Goal: Information Seeking & Learning: Learn about a topic

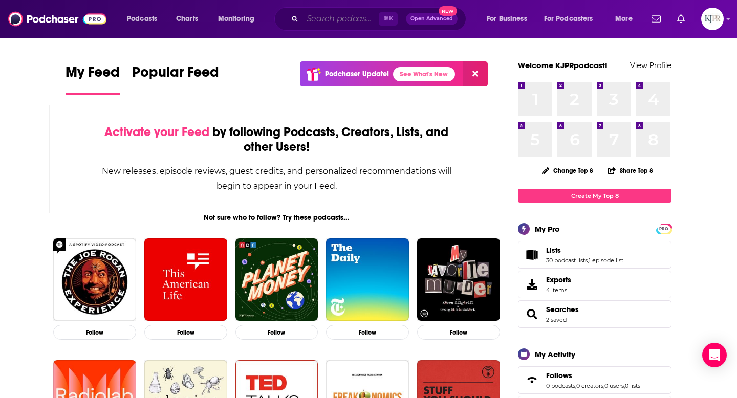
click at [339, 19] on input "Search podcasts, credits, & more..." at bounding box center [340, 19] width 76 height 16
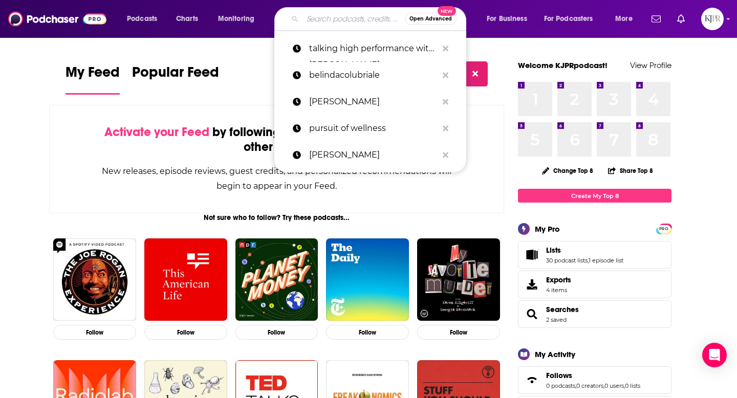
paste input "Ever Forward Radio with [PERSON_NAME]"
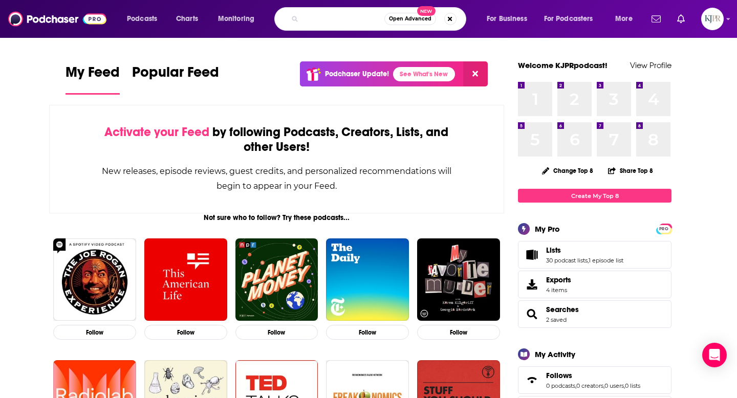
type input "Ever Forward Radio with [PERSON_NAME]"
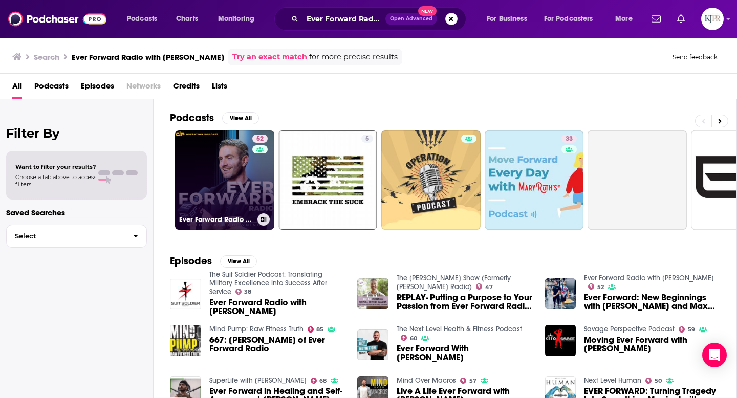
click at [210, 179] on link "52 Ever Forward Radio with [PERSON_NAME]" at bounding box center [224, 179] width 99 height 99
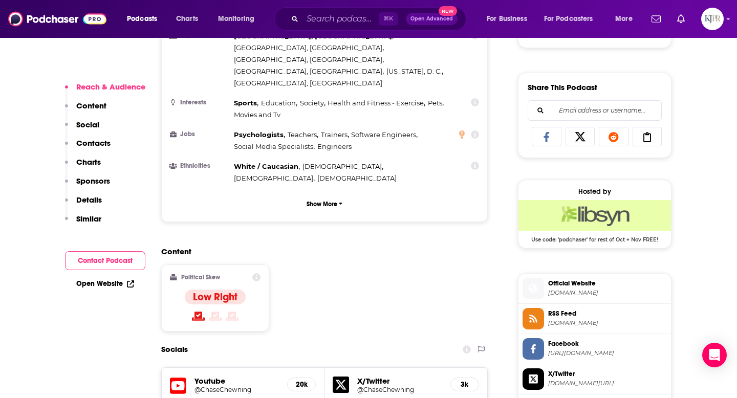
scroll to position [667, 0]
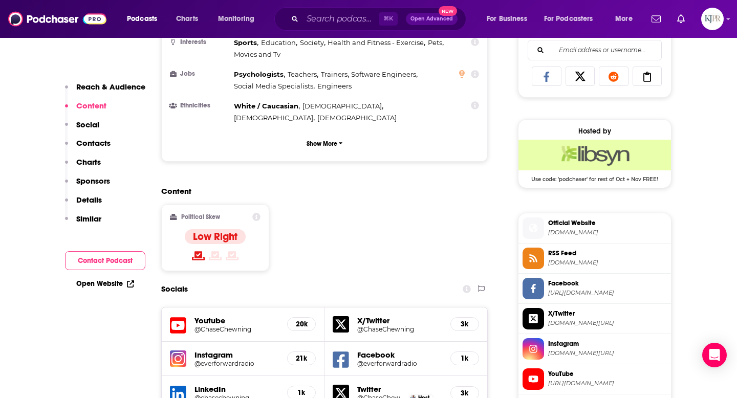
click at [224, 350] on h5 "Instagram" at bounding box center [236, 355] width 84 height 10
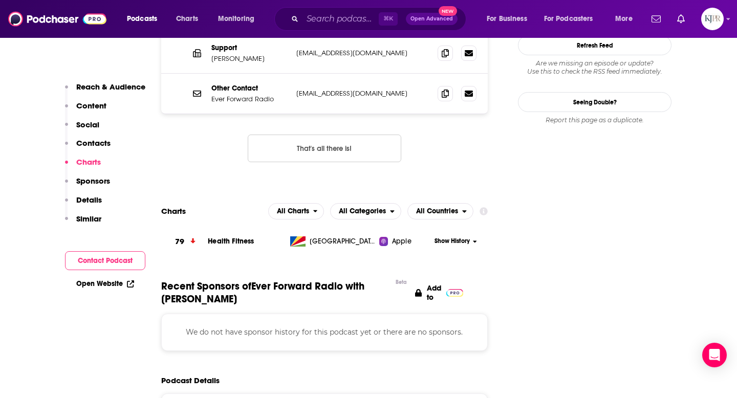
scroll to position [1156, 0]
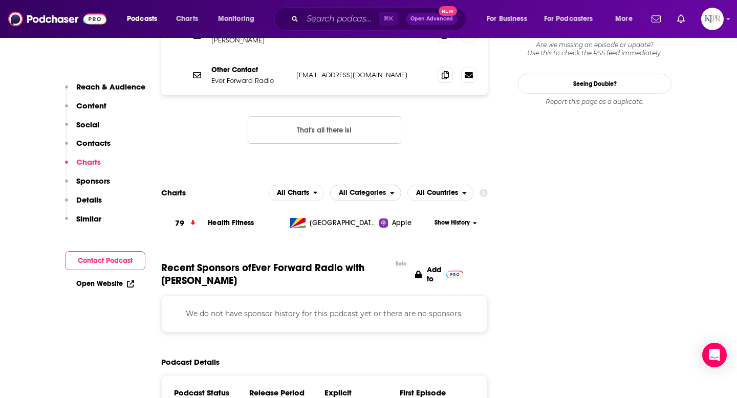
click at [391, 189] on icon "open menu" at bounding box center [392, 192] width 5 height 7
click at [365, 221] on span "Top Podcasts" at bounding box center [365, 224] width 58 height 6
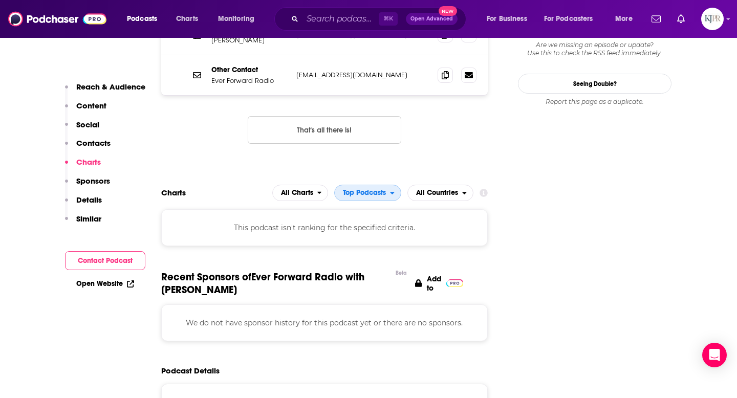
click at [361, 189] on span "Top Podcasts" at bounding box center [364, 192] width 43 height 7
click at [367, 234] on span "Health & Fitness" at bounding box center [367, 237] width 54 height 6
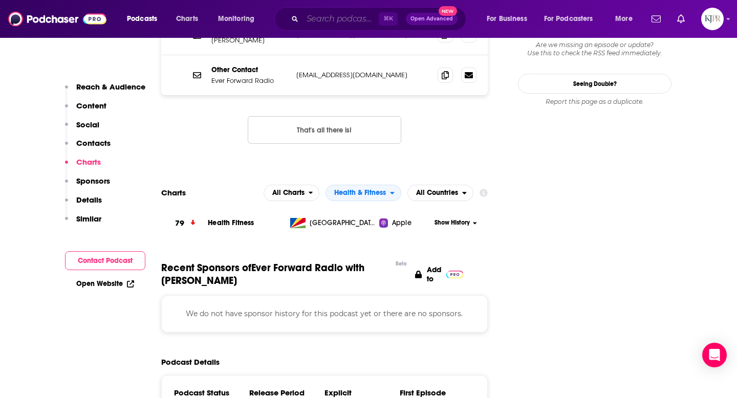
click at [314, 21] on input "Search podcasts, credits, & more..." at bounding box center [340, 19] width 76 height 16
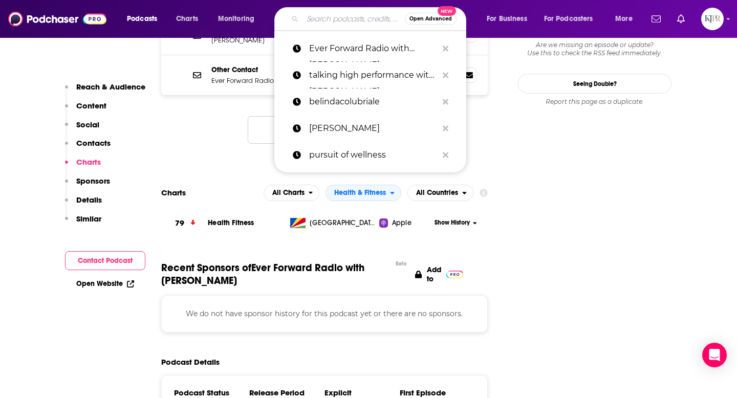
paste input "[PERSON_NAME] Look At Me Now"
type input "[PERSON_NAME] Look At Me Now"
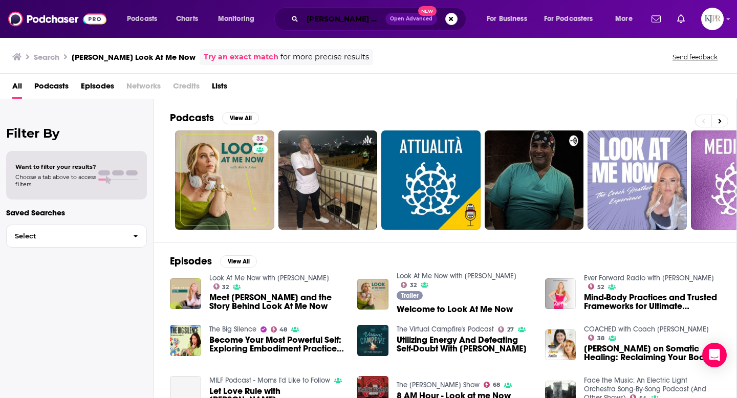
click at [320, 18] on input "[PERSON_NAME] Look At Me Now" at bounding box center [343, 19] width 83 height 16
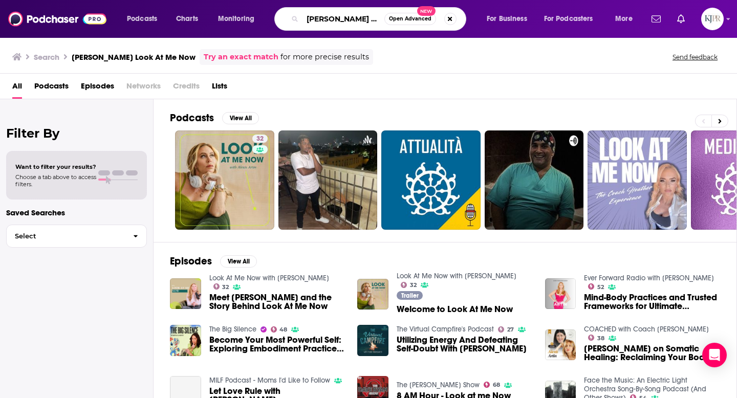
click at [320, 18] on input "[PERSON_NAME] Look At Me Now" at bounding box center [343, 19] width 82 height 16
paste input "The [PERSON_NAME] Podcast"
type input "The [PERSON_NAME] Podcast"
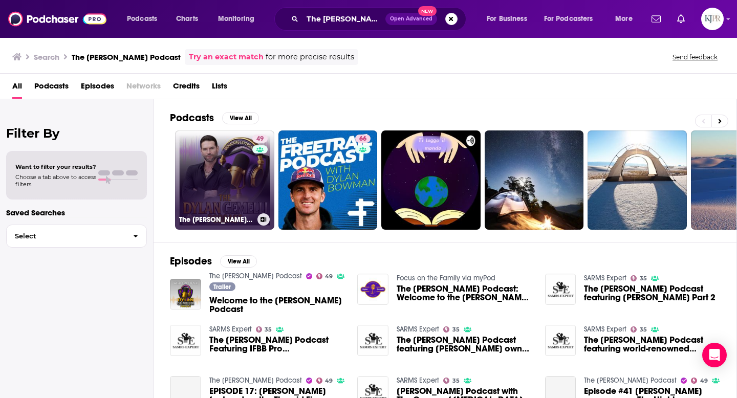
click at [217, 168] on link "49 The [PERSON_NAME] Podcast" at bounding box center [224, 179] width 99 height 99
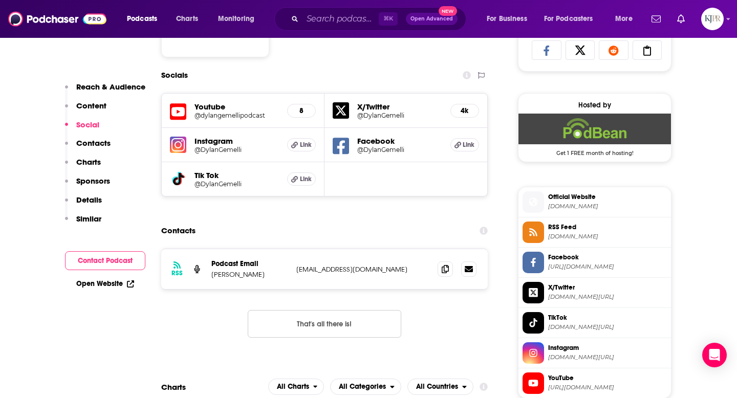
scroll to position [702, 0]
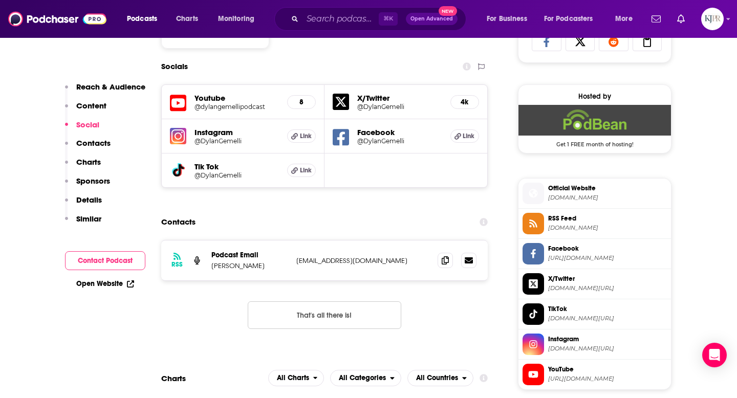
click at [225, 141] on h5 "@DylanGemelli" at bounding box center [236, 141] width 84 height 8
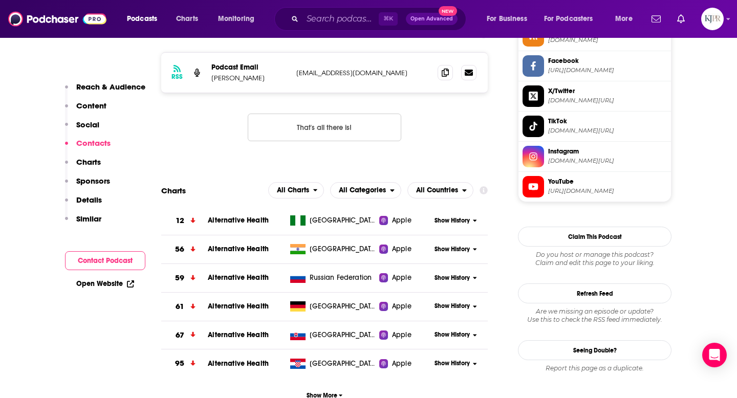
scroll to position [929, 0]
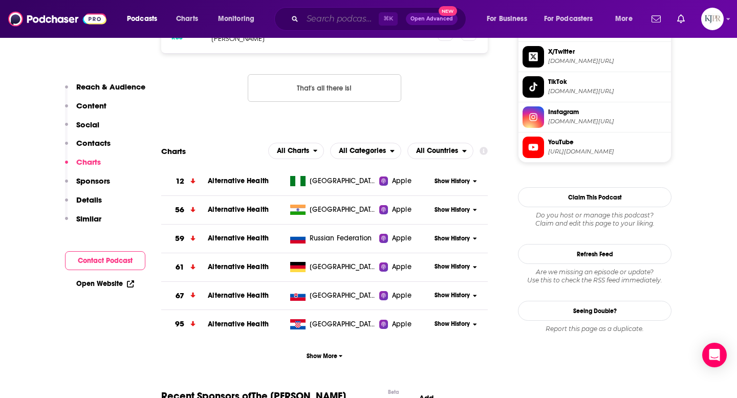
click at [323, 17] on input "Search podcasts, credits, & more..." at bounding box center [340, 19] width 76 height 16
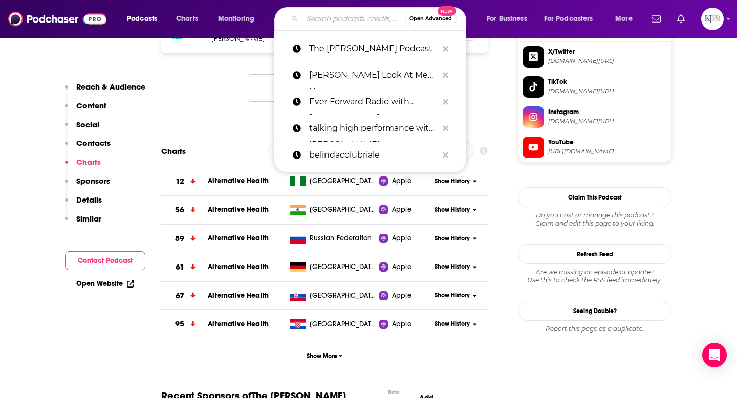
paste input "Intentionally Well"
type input "Intentionally Well"
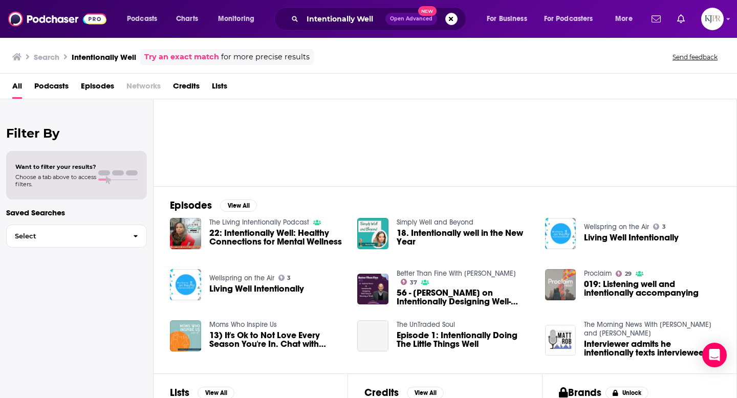
scroll to position [12, 0]
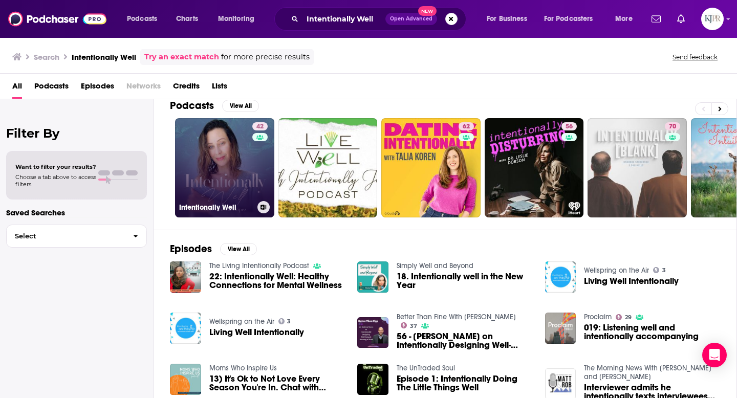
click at [232, 149] on link "42 Intentionally Well" at bounding box center [224, 167] width 99 height 99
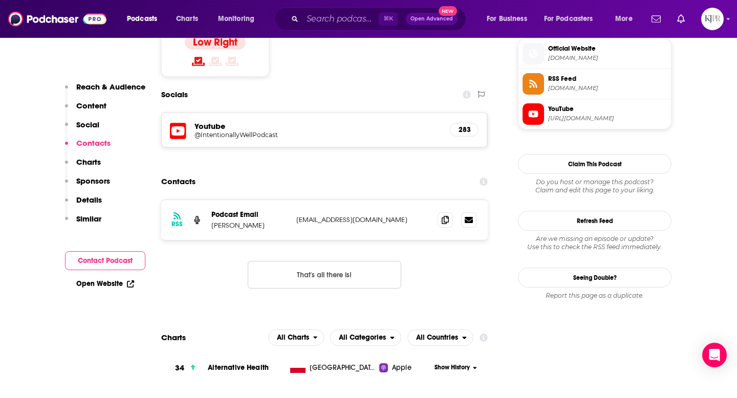
scroll to position [750, 0]
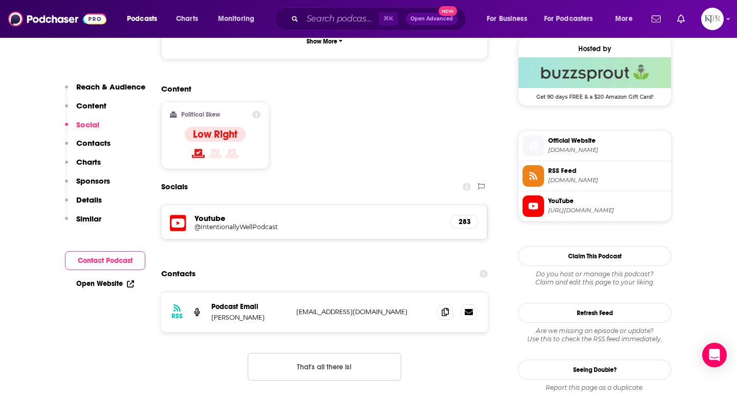
click at [253, 223] on h5 "@IntentionallyWellPodcast" at bounding box center [276, 227] width 164 height 8
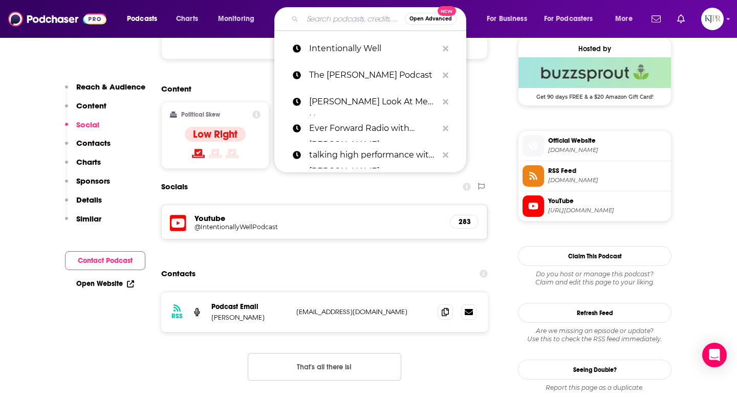
click at [323, 13] on input "Search podcasts, credits, & more..." at bounding box center [353, 19] width 102 height 16
paste input "Next Level Human"
type input "Next Level Human"
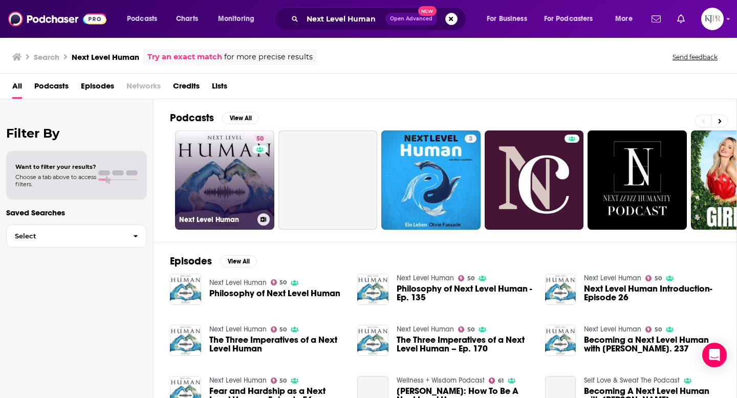
click at [230, 190] on link "50 Next Level Human" at bounding box center [224, 179] width 99 height 99
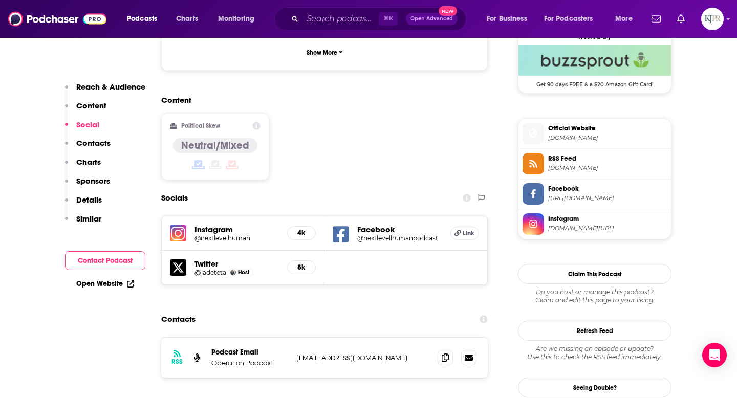
scroll to position [780, 0]
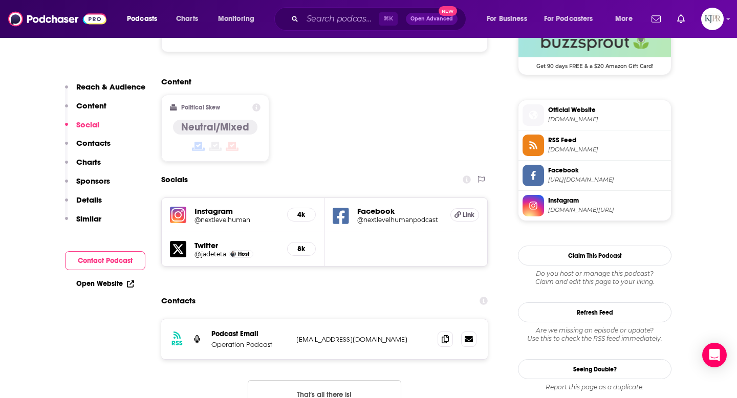
click at [218, 250] on h5 "@jadeteta" at bounding box center [210, 254] width 32 height 8
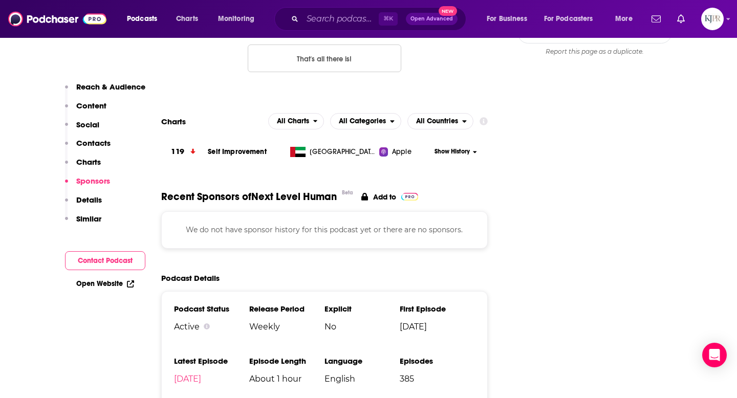
scroll to position [1117, 0]
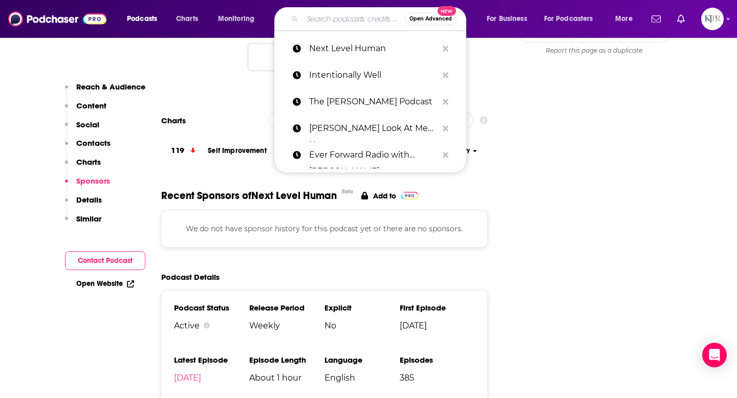
click at [320, 17] on input "Search podcasts, credits, & more..." at bounding box center [353, 19] width 102 height 16
paste input "[URL][DOMAIN_NAME]"
type input "[URL][DOMAIN_NAME]"
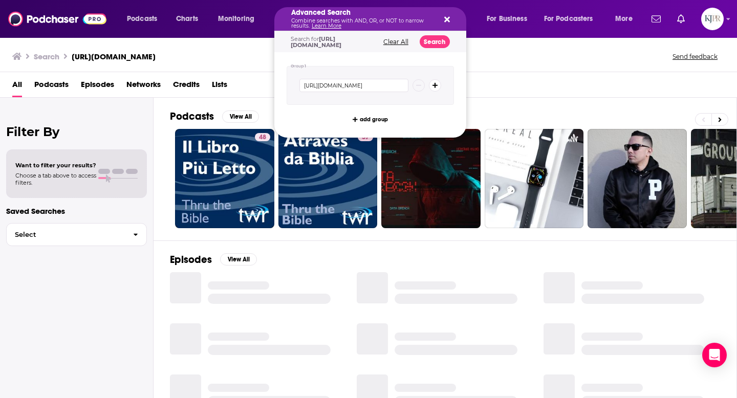
click at [342, 22] on p "Combine searches with AND, OR, or NOT to narrow results. Learn More" at bounding box center [362, 23] width 142 height 10
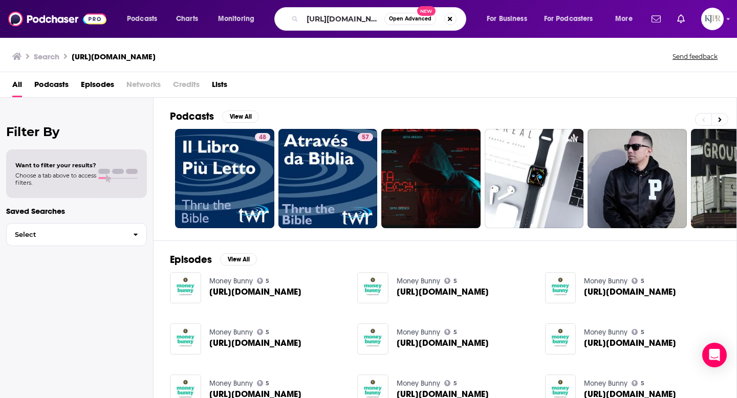
click at [513, 52] on div "Search [URL][DOMAIN_NAME] Send feedback" at bounding box center [366, 56] width 708 height 14
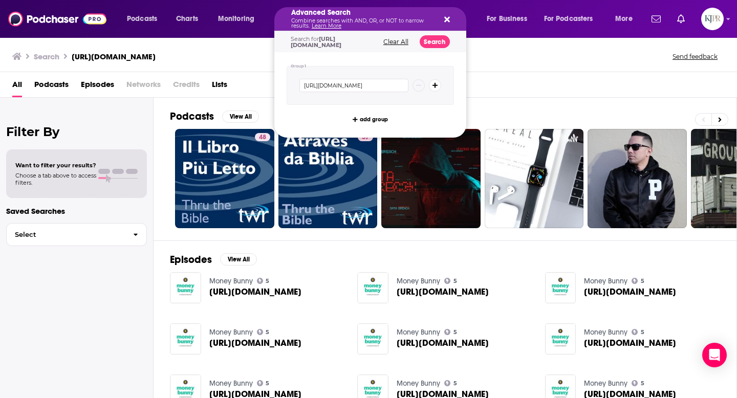
click at [569, 50] on div "Search [URL][DOMAIN_NAME] Send feedback" at bounding box center [366, 56] width 708 height 14
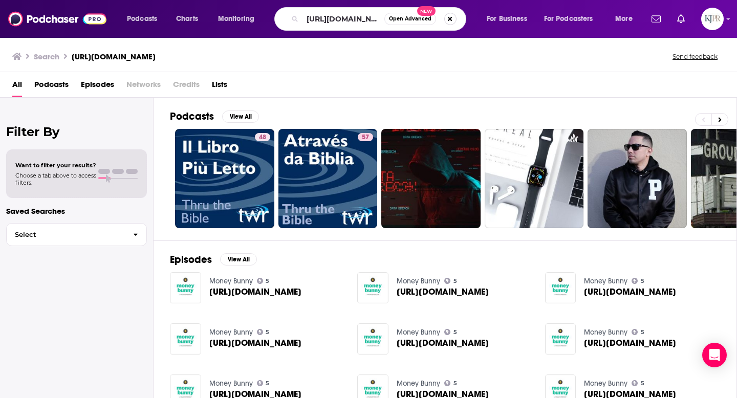
click at [452, 18] on button "Search podcasts, credits, & more..." at bounding box center [450, 19] width 12 height 12
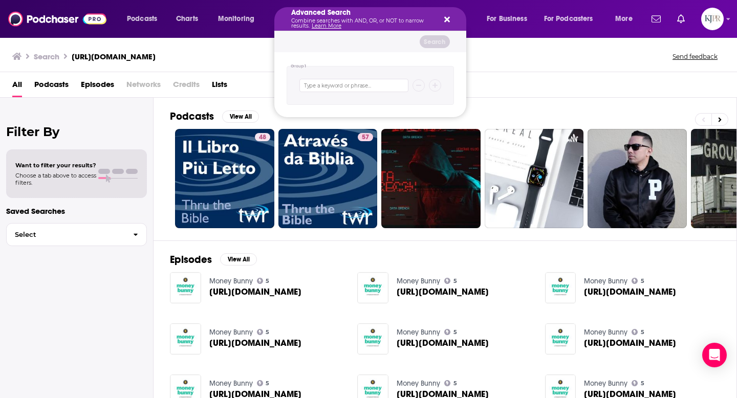
click at [448, 18] on icon "Search podcasts, credits, & more..." at bounding box center [447, 20] width 6 height 6
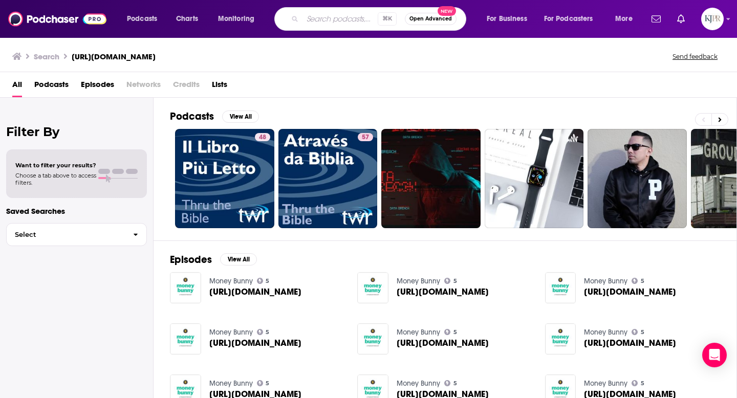
click at [357, 20] on input "Search podcasts, credits, & more..." at bounding box center [339, 19] width 75 height 16
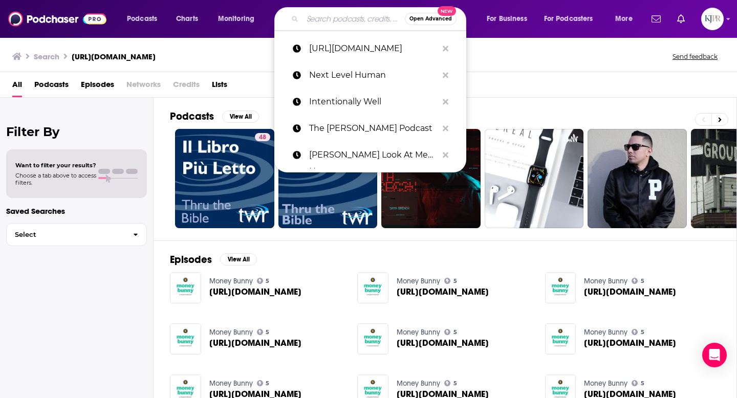
paste input "EMBody Radio"
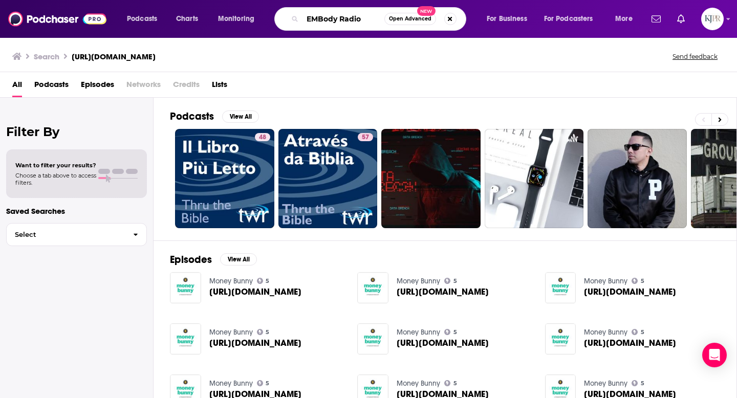
type input "EMBody Radio"
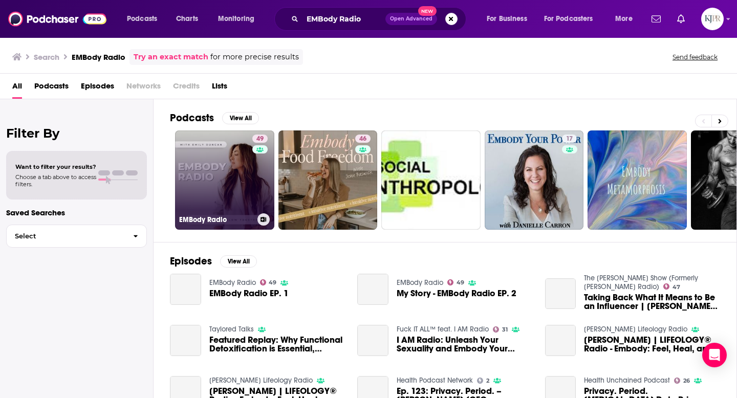
click at [227, 192] on link "49 EMBody Radio" at bounding box center [224, 179] width 99 height 99
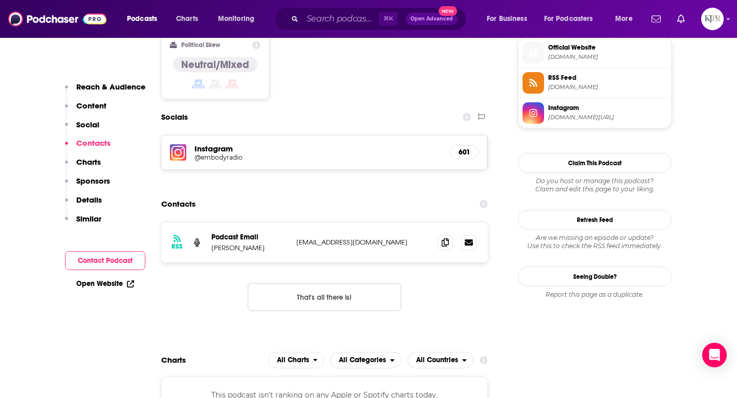
scroll to position [830, 0]
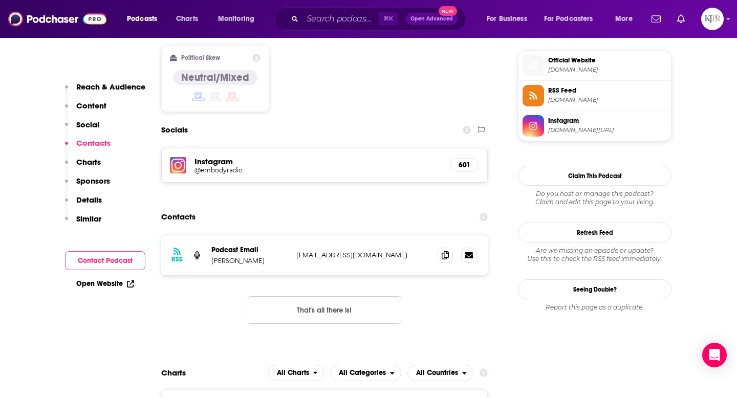
click at [216, 166] on h5 "@embodyradio" at bounding box center [276, 170] width 164 height 8
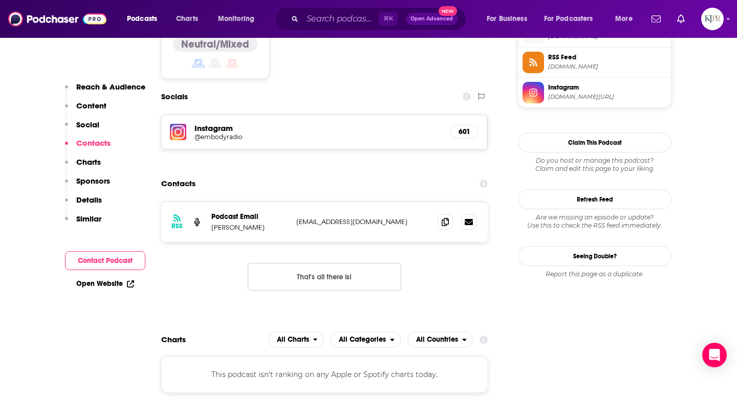
scroll to position [864, 0]
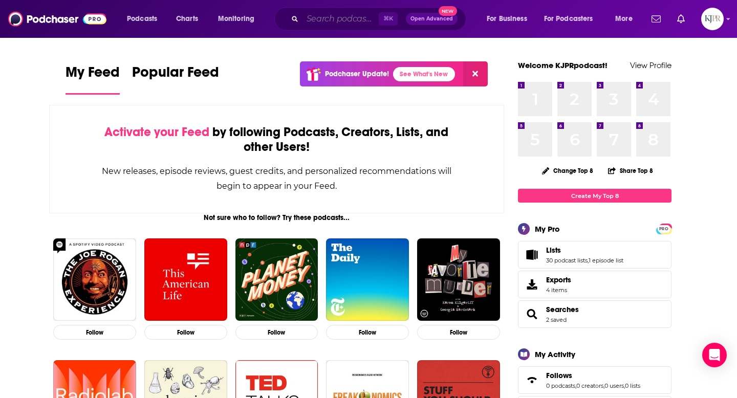
click at [325, 11] on input "Search podcasts, credits, & more..." at bounding box center [340, 19] width 76 height 16
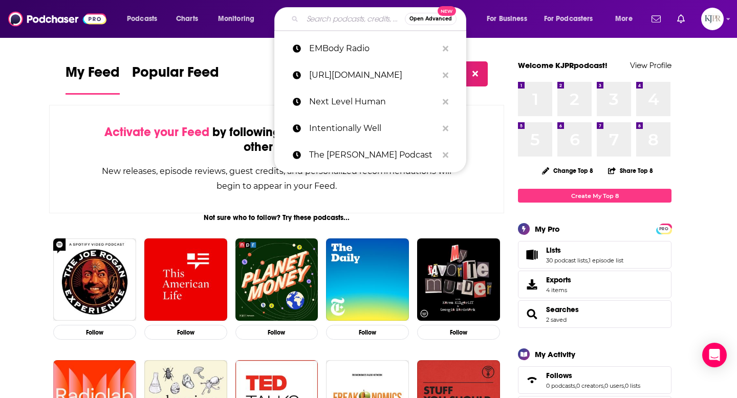
paste input "A Wise and Happy Life Podcast"
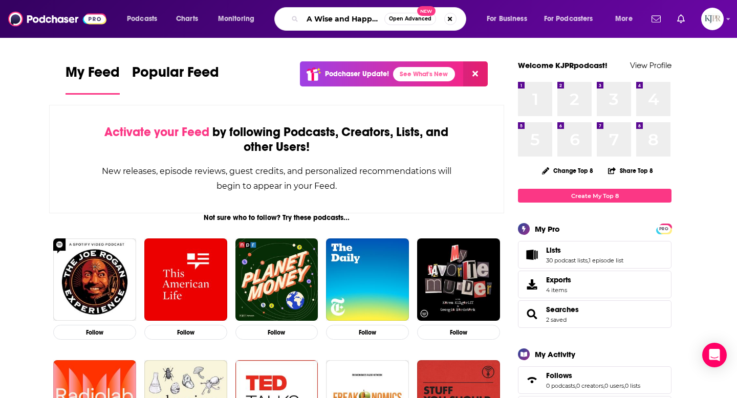
scroll to position [0, 45]
type input "A Wise and Happy Life Podcast"
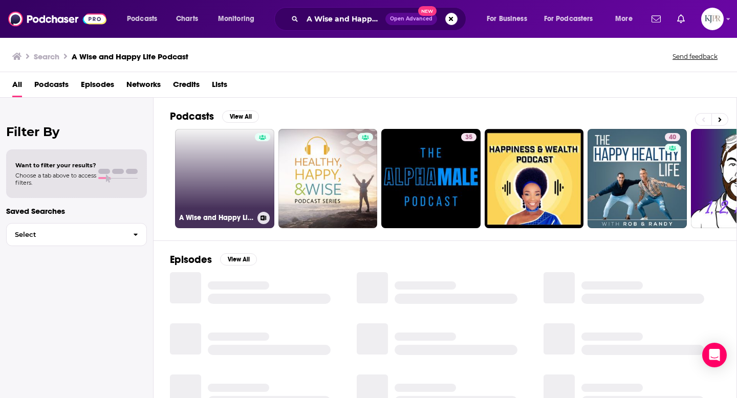
click at [231, 206] on link "A Wise and Happy Life Podcast" at bounding box center [224, 178] width 99 height 99
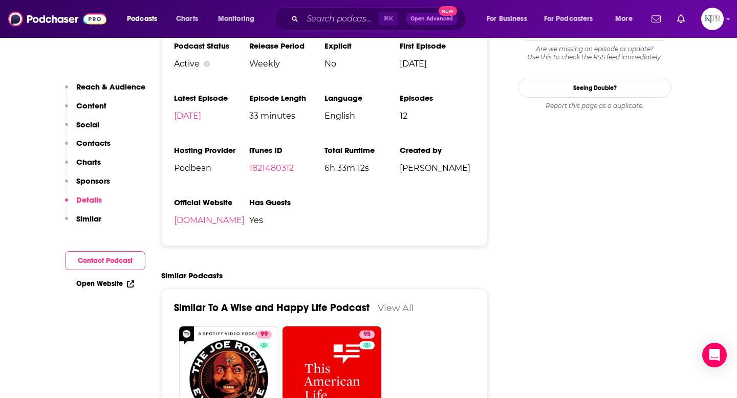
scroll to position [1079, 0]
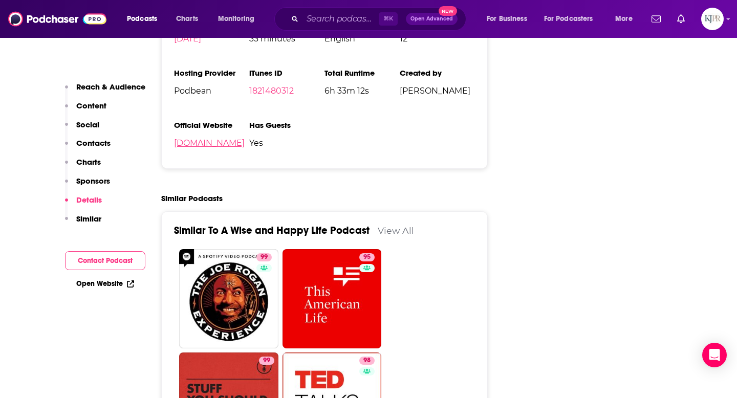
click at [245, 147] on link "awiseandhappylife.podbean.com" at bounding box center [209, 143] width 71 height 10
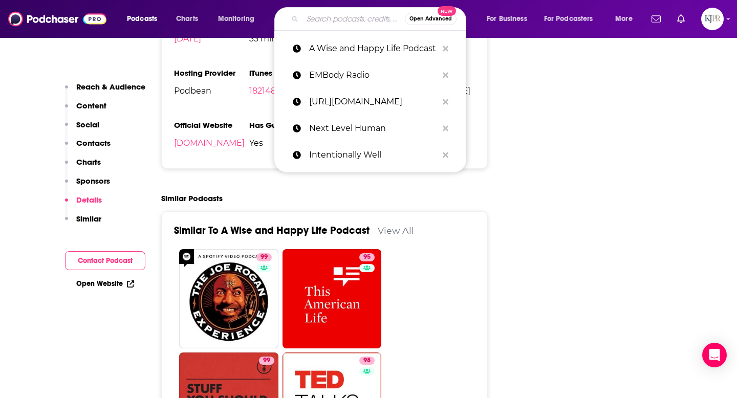
click at [326, 24] on input "Search podcasts, credits, & more..." at bounding box center [353, 19] width 102 height 16
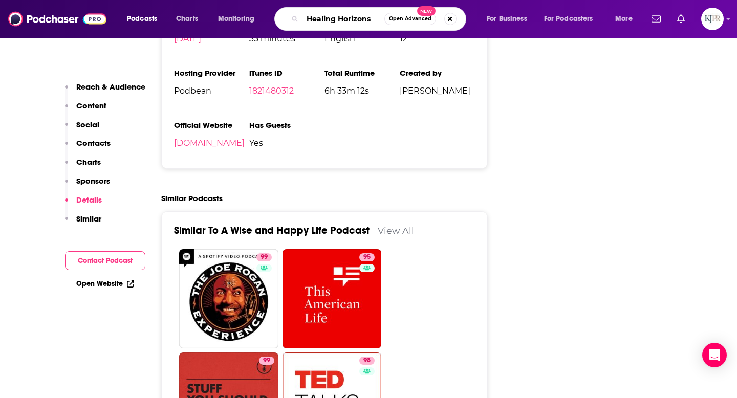
click at [331, 15] on input "Healing Horizons" at bounding box center [343, 19] width 82 height 16
paste input "EALTHY MIND BY AVIK ™"
type input "HEALTHY MIND BY AVIK ™"
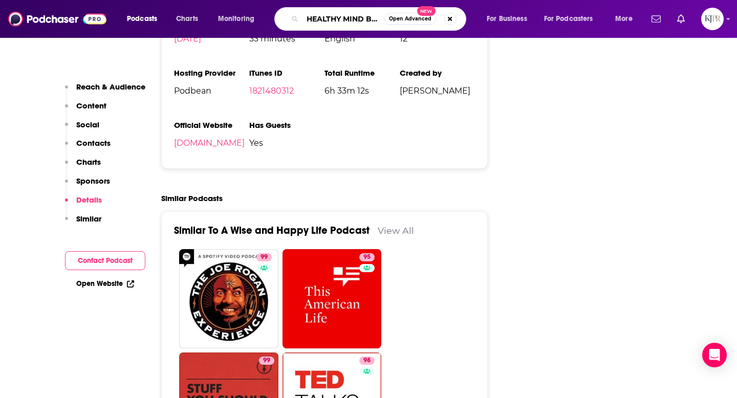
scroll to position [0, 29]
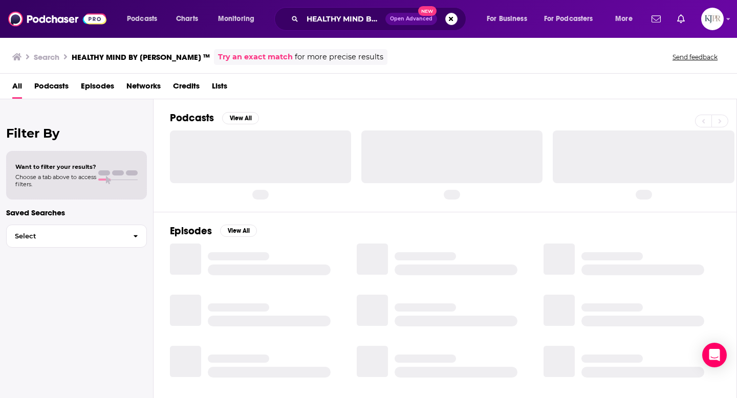
click at [413, 214] on div "Episodes View All" at bounding box center [444, 305] width 583 height 187
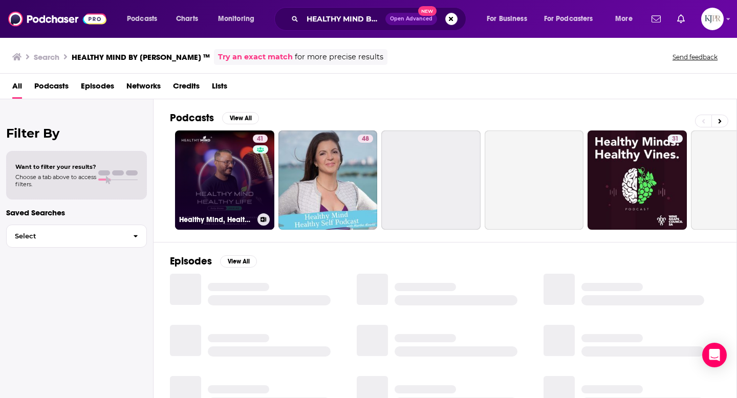
click at [212, 178] on link "41 Healthy Mind, Healthy Life" at bounding box center [224, 179] width 99 height 99
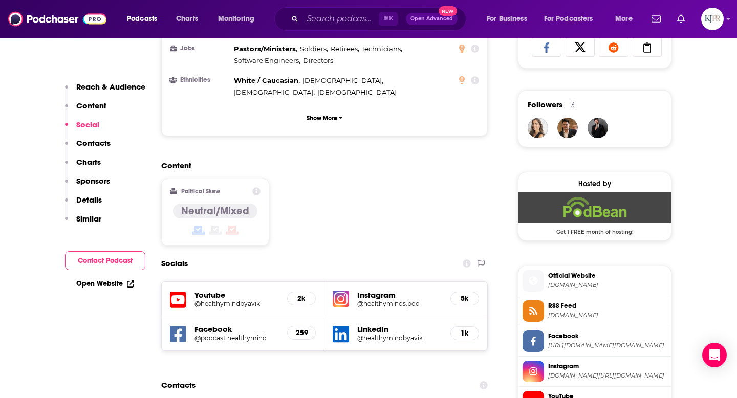
scroll to position [740, 0]
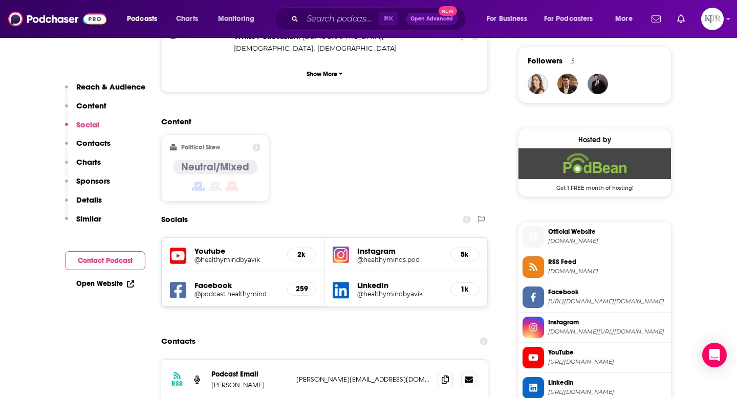
click at [375, 256] on h5 "@healthyminds.pod" at bounding box center [399, 260] width 85 height 8
